Goal: Task Accomplishment & Management: Complete application form

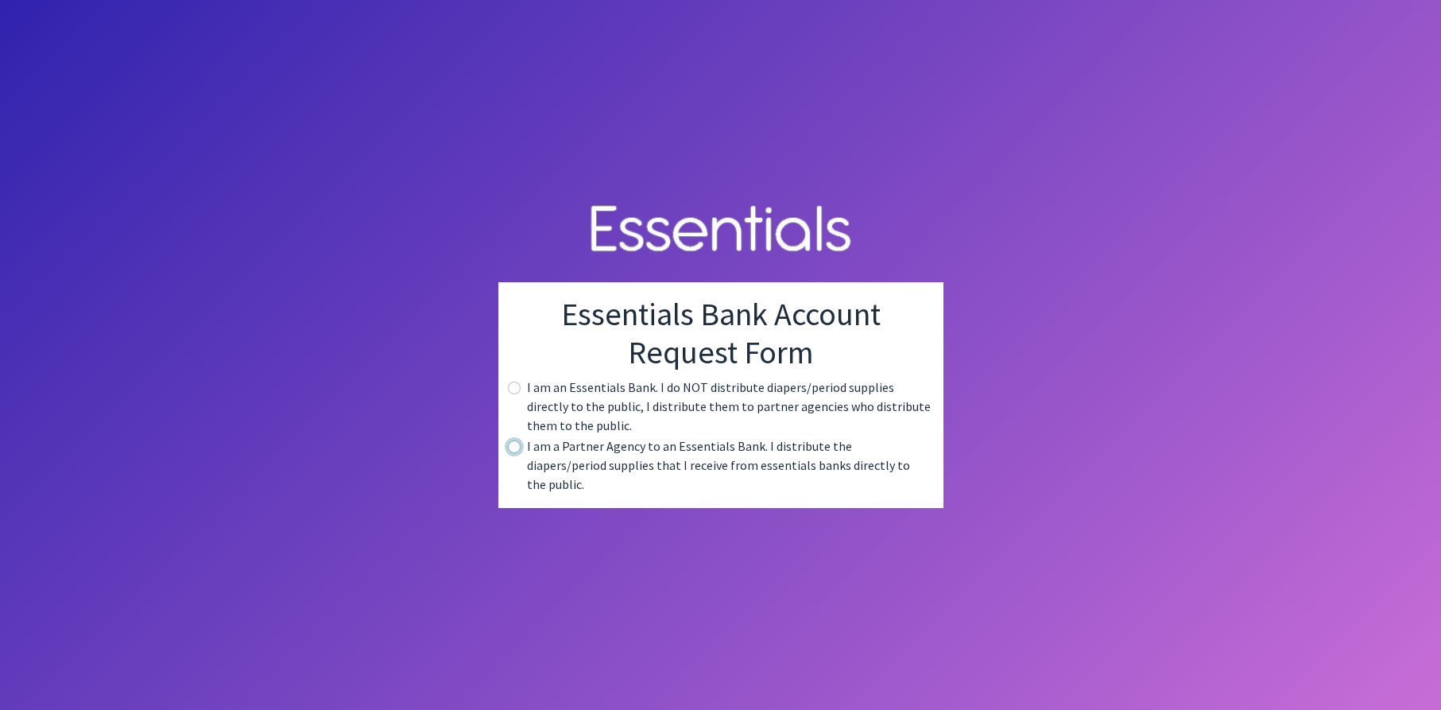
click at [509, 453] on input "radio" at bounding box center [514, 446] width 13 height 13
radio input "true"
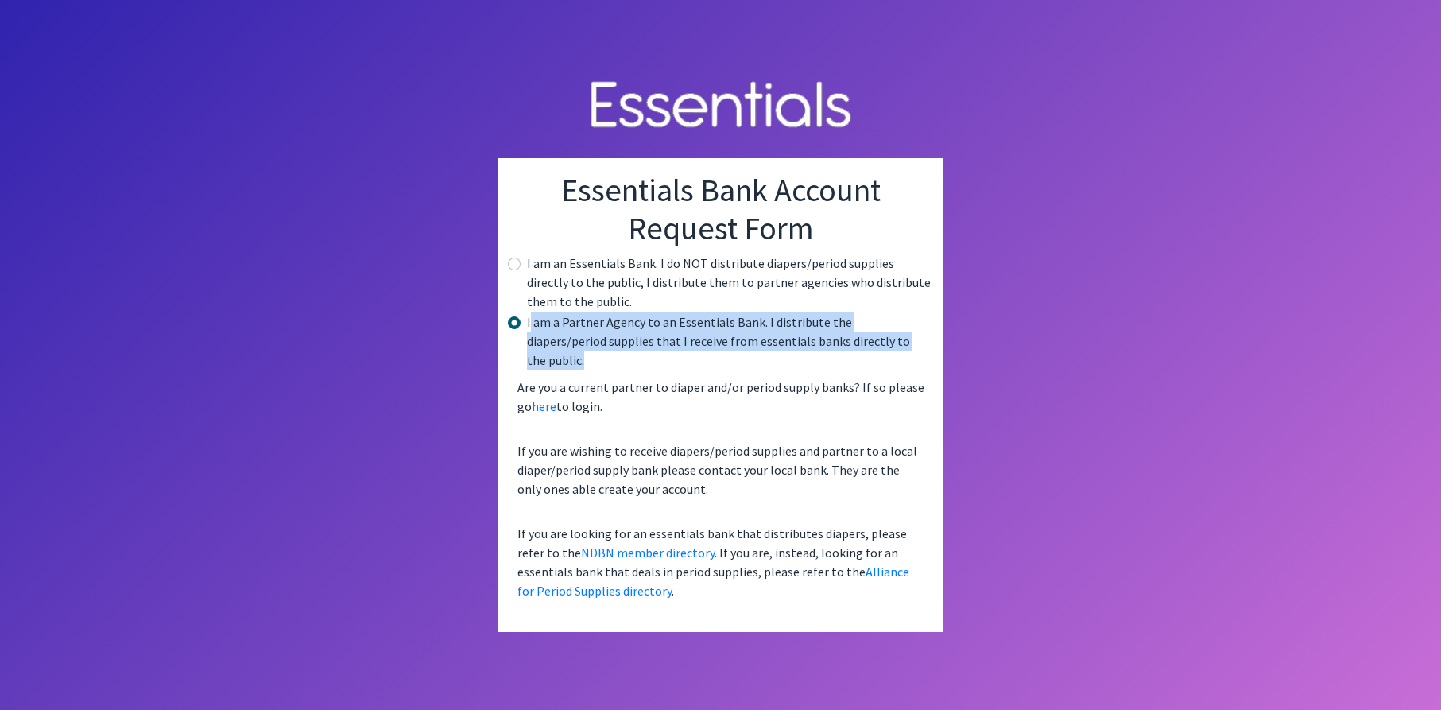
drag, startPoint x: 529, startPoint y: 331, endPoint x: 891, endPoint y: 353, distance: 363.1
click at [891, 353] on label "I am a Partner Agency to an Essentials Bank. I distribute the diapers/period su…" at bounding box center [729, 340] width 404 height 57
copy label "am a Partner Agency to an Essentials Bank. I distribute the diapers/period supp…"
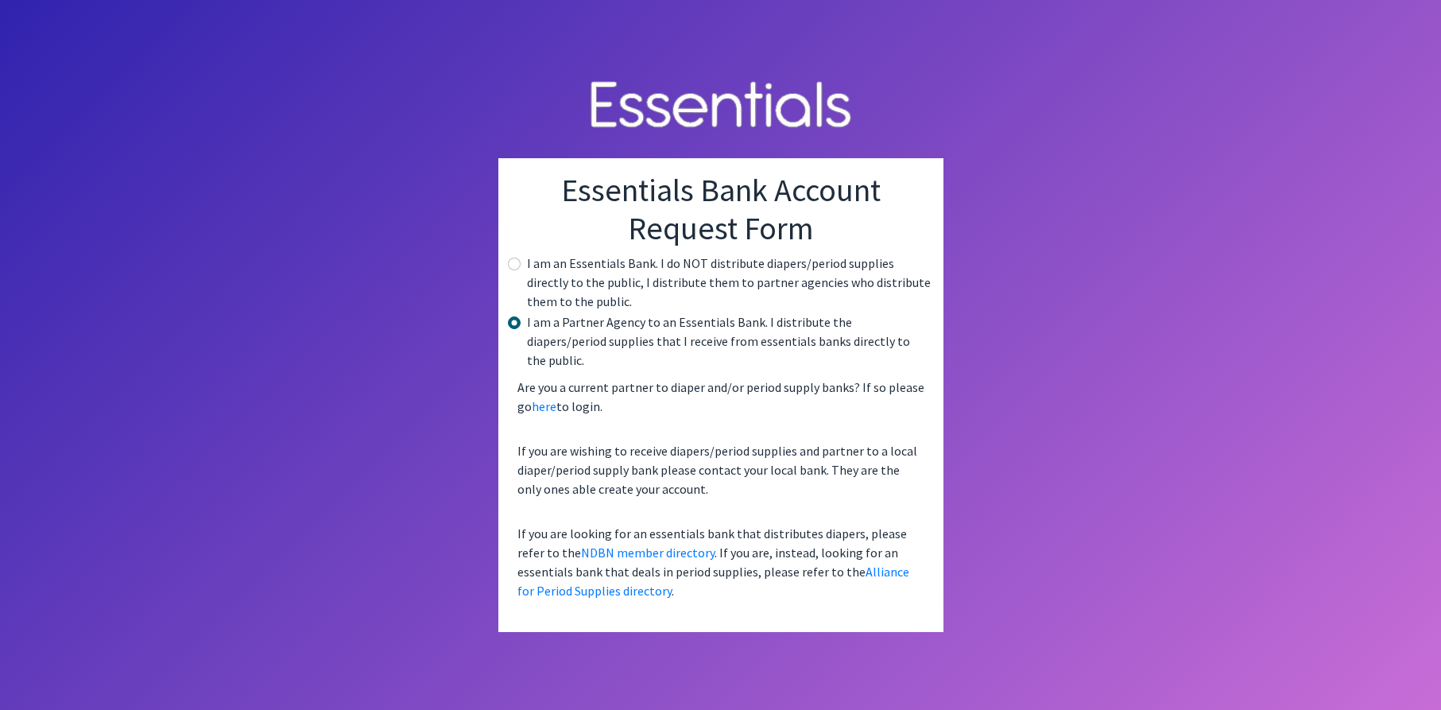
click at [361, 381] on body "Essentials Bank Account Request Form I am an Essentials Bank. I do NOT distribu…" at bounding box center [720, 355] width 1441 height 710
click at [536, 398] on link "here" at bounding box center [544, 406] width 25 height 16
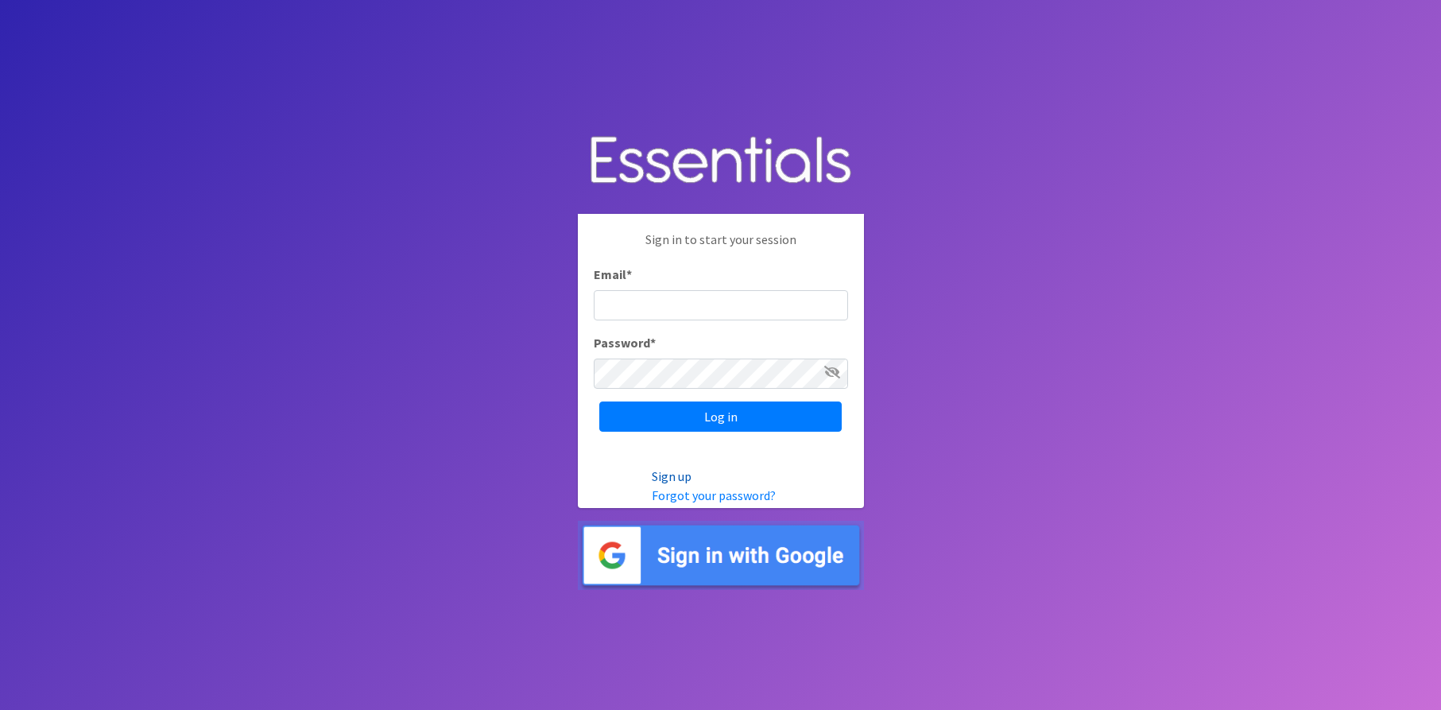
type input "[EMAIL_ADDRESS][DOMAIN_NAME]"
click at [679, 471] on link "Sign up" at bounding box center [672, 476] width 40 height 16
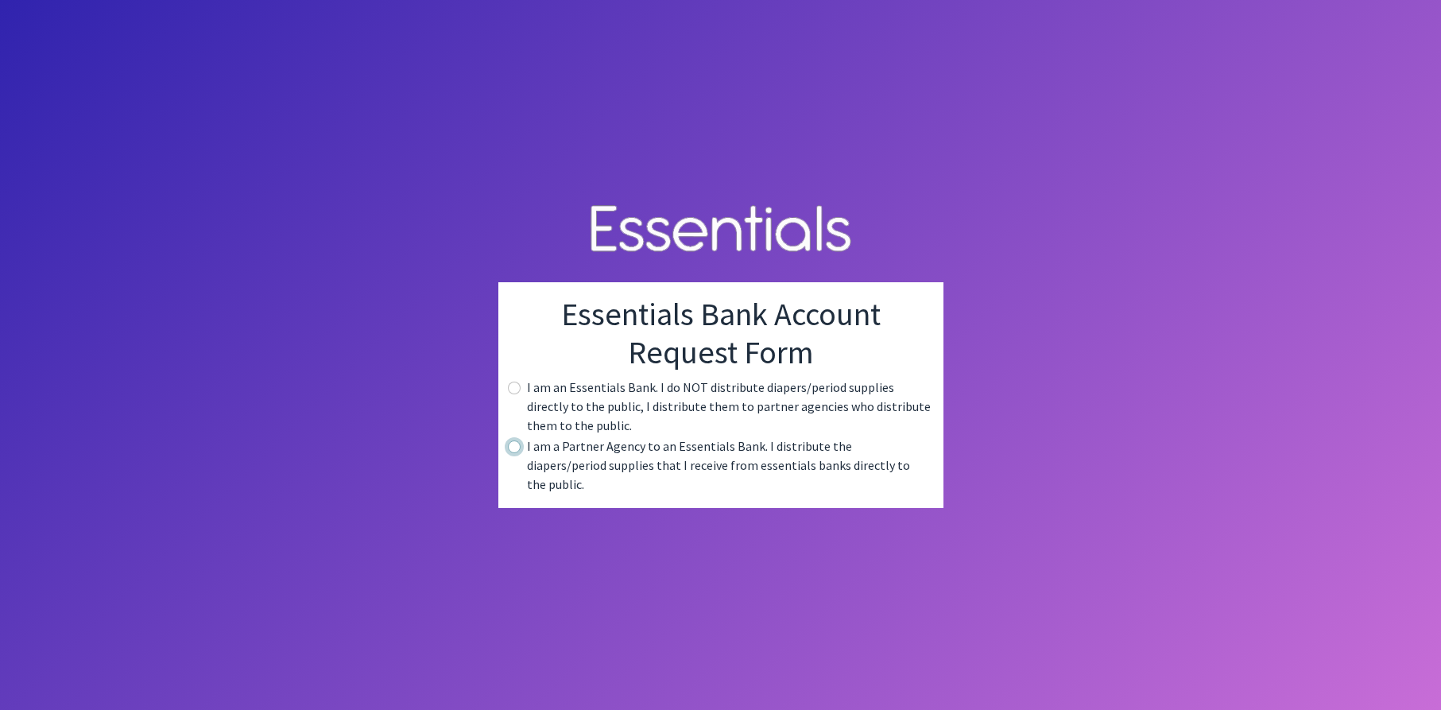
click at [513, 453] on input "radio" at bounding box center [514, 446] width 13 height 13
radio input "true"
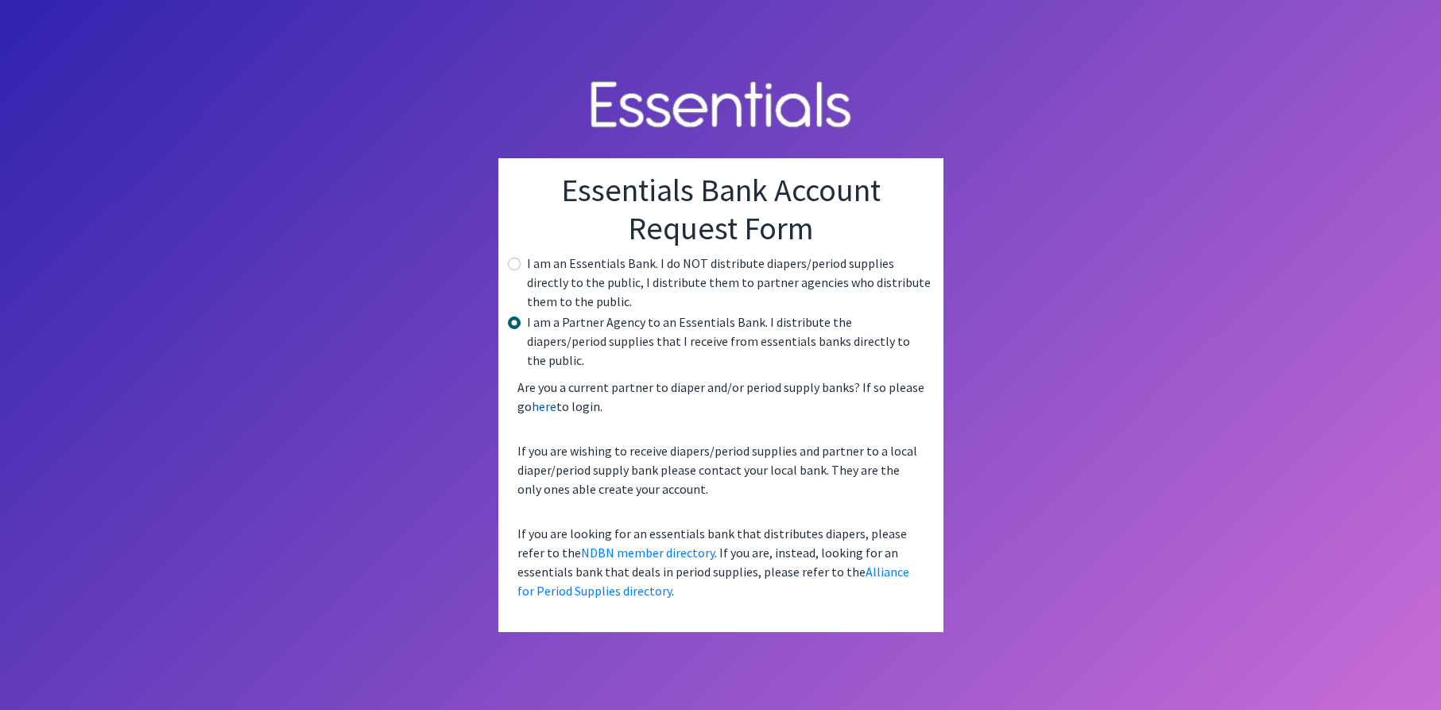
click at [545, 401] on link "here" at bounding box center [544, 406] width 25 height 16
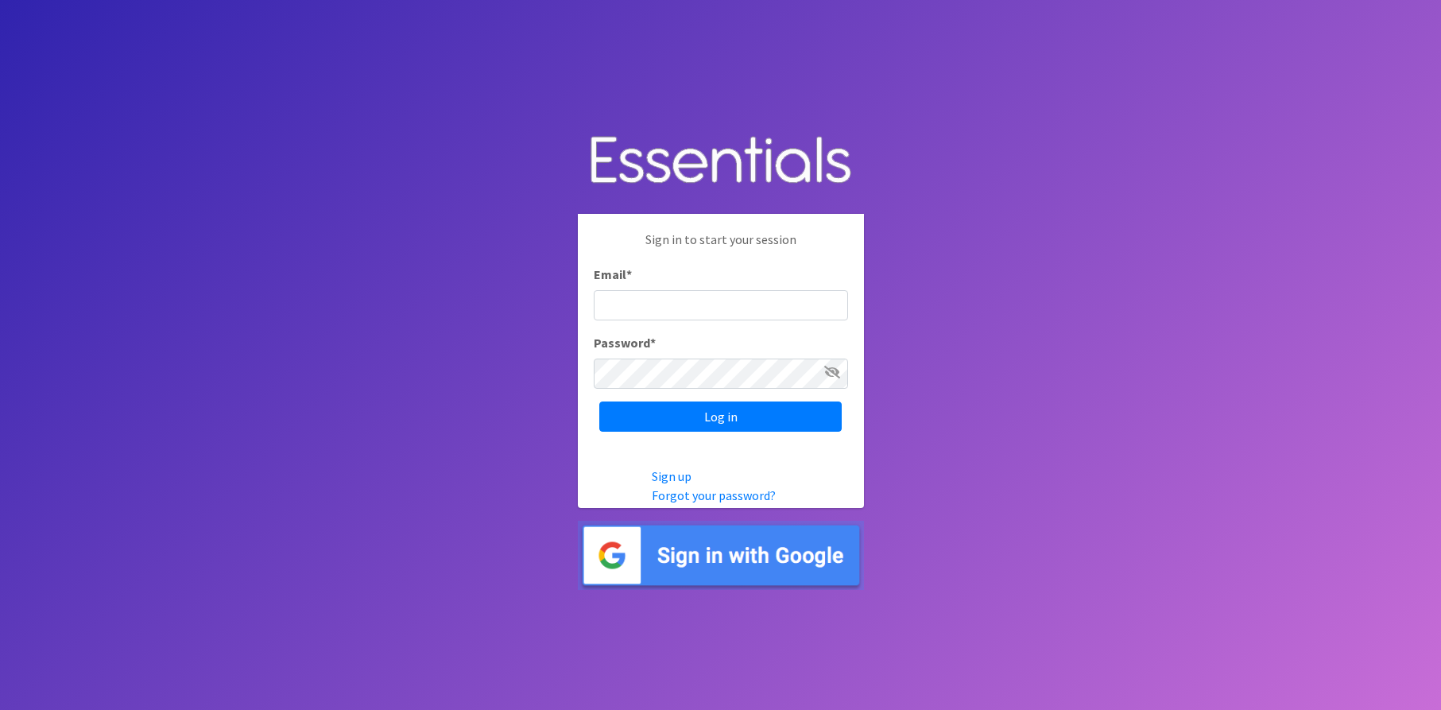
type input "[EMAIL_ADDRESS][DOMAIN_NAME]"
click at [1056, 286] on body "Sign in to start your session Email * jolivera@ccccunion.org Password * Log in …" at bounding box center [720, 355] width 1441 height 710
